Goal: Task Accomplishment & Management: Manage account settings

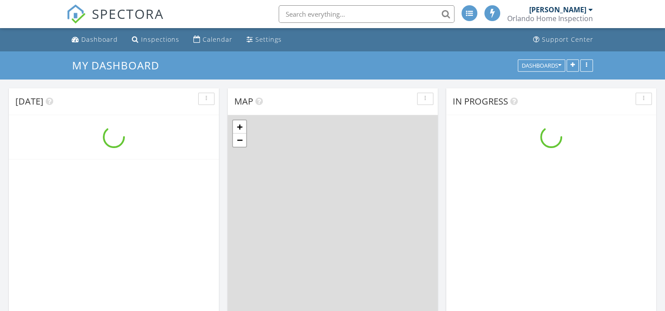
scroll to position [813, 678]
click at [585, 18] on div "Orlando Home Inspection" at bounding box center [550, 18] width 86 height 9
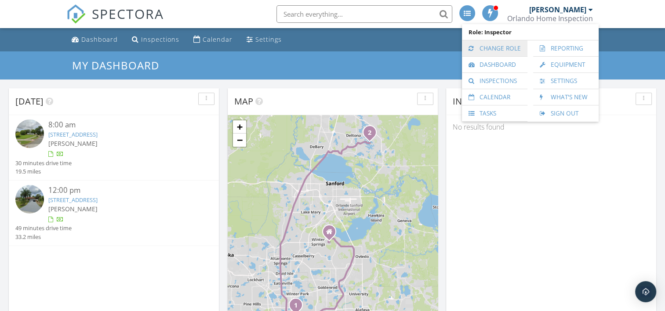
click at [510, 50] on link "Change Role" at bounding box center [494, 48] width 57 height 16
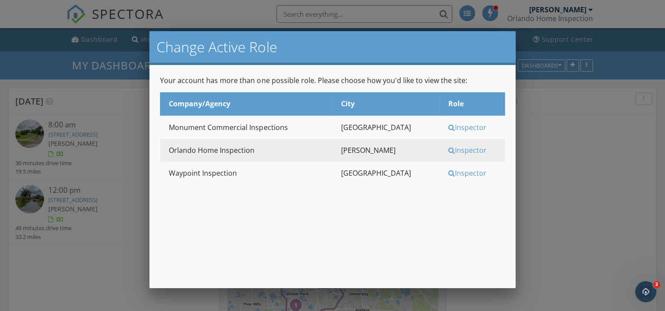
click at [448, 150] on div "Inspector" at bounding box center [475, 150] width 54 height 10
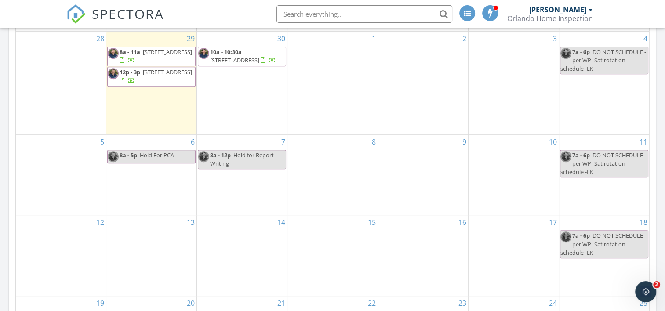
scroll to position [352, 0]
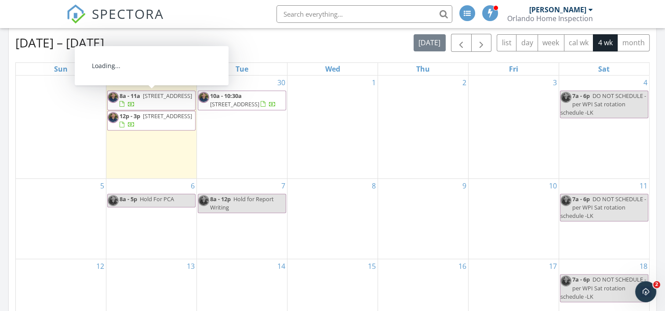
click at [151, 100] on span "[STREET_ADDRESS]" at bounding box center [167, 96] width 49 height 8
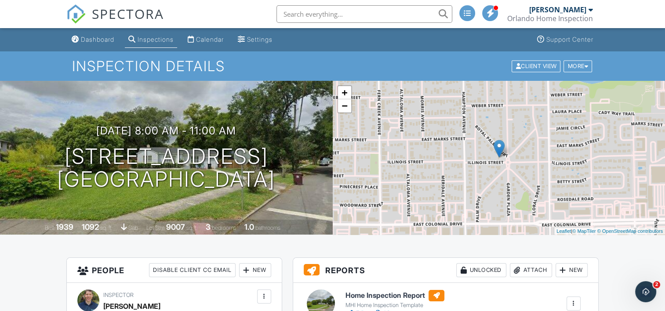
drag, startPoint x: 99, startPoint y: 44, endPoint x: 179, endPoint y: 180, distance: 157.8
click at [99, 44] on link "Dashboard" at bounding box center [93, 40] width 50 height 16
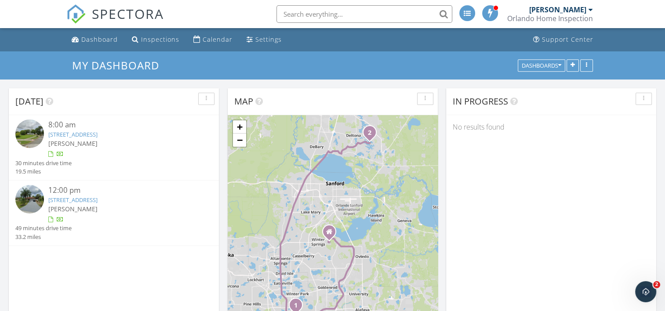
click at [64, 199] on link "[STREET_ADDRESS]" at bounding box center [72, 200] width 49 height 8
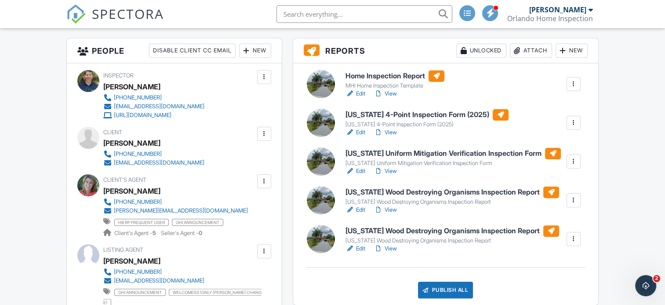
click at [575, 238] on div at bounding box center [573, 238] width 9 height 9
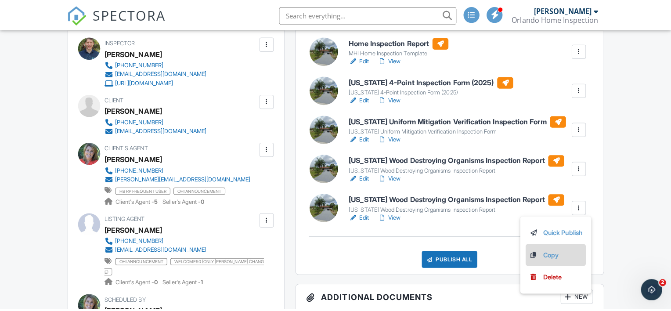
scroll to position [264, 0]
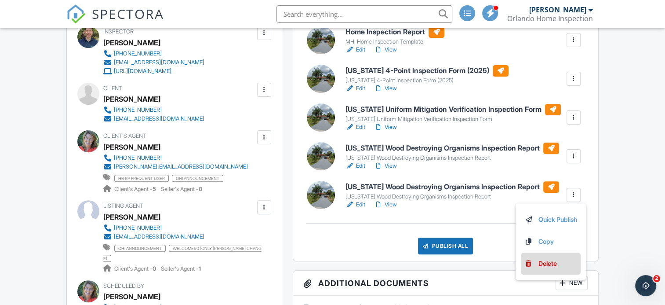
click at [547, 264] on div "Delete" at bounding box center [547, 263] width 18 height 10
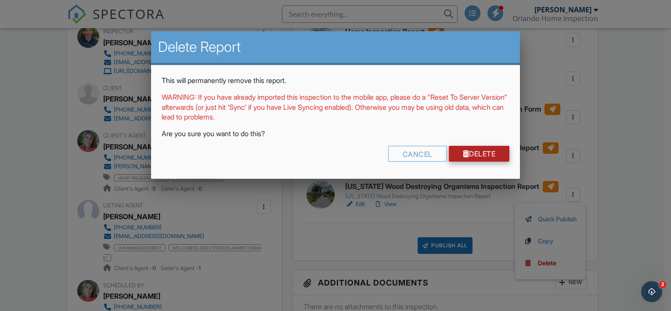
click at [484, 155] on link "Delete" at bounding box center [479, 154] width 61 height 16
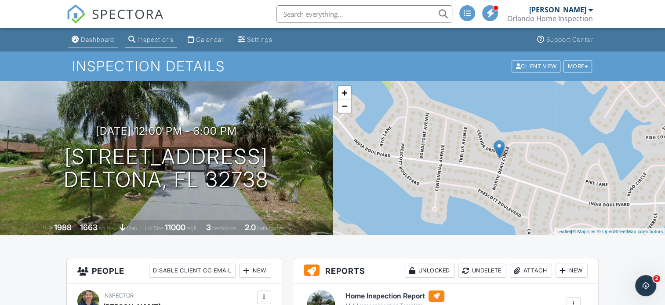
click at [102, 40] on div "Dashboard" at bounding box center [97, 39] width 33 height 7
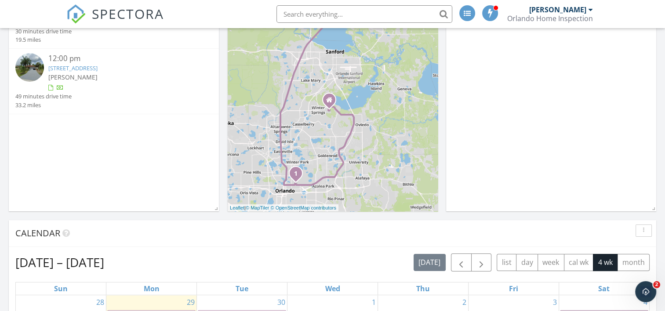
scroll to position [88, 0]
